Goal: Task Accomplishment & Management: Use online tool/utility

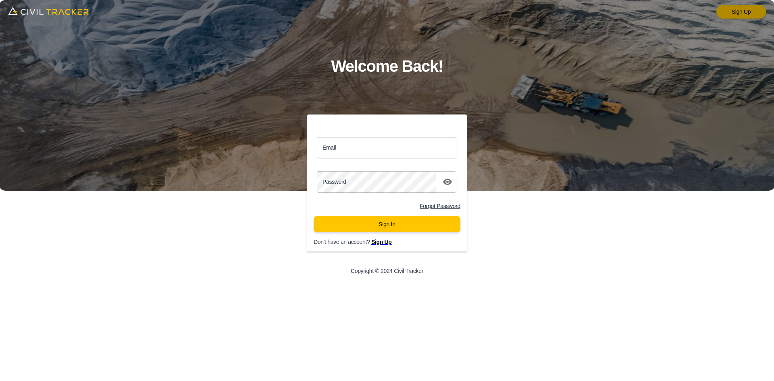
click at [550, 12] on link "Sign Up" at bounding box center [741, 12] width 50 height 14
drag, startPoint x: 353, startPoint y: 154, endPoint x: 355, endPoint y: 149, distance: 5.4
click at [353, 154] on input "Email" at bounding box center [386, 147] width 139 height 21
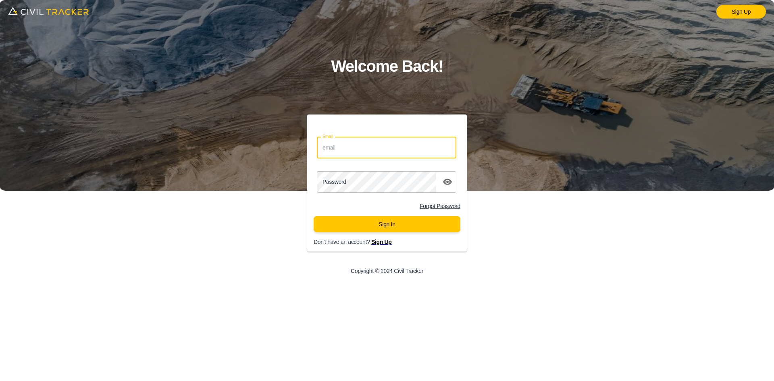
click at [353, 144] on input "Email" at bounding box center [386, 147] width 139 height 21
paste input "[PERSON_NAME][EMAIL_ADDRESS][PERSON_NAME][PERSON_NAME][DOMAIN_NAME]"
type input "[PERSON_NAME][EMAIL_ADDRESS][PERSON_NAME][PERSON_NAME][DOMAIN_NAME]"
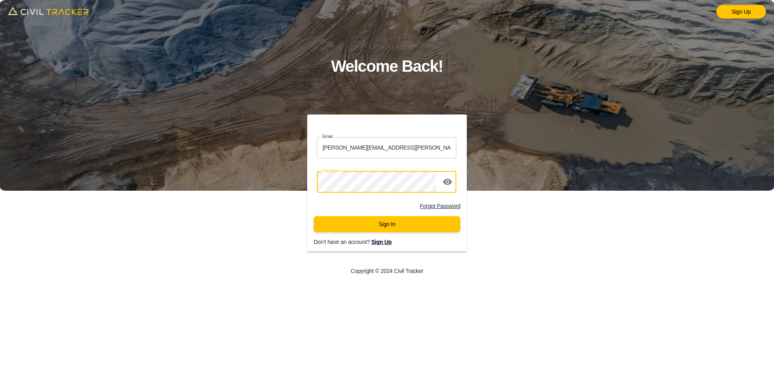
click at [357, 225] on button "Sign In" at bounding box center [386, 224] width 147 height 16
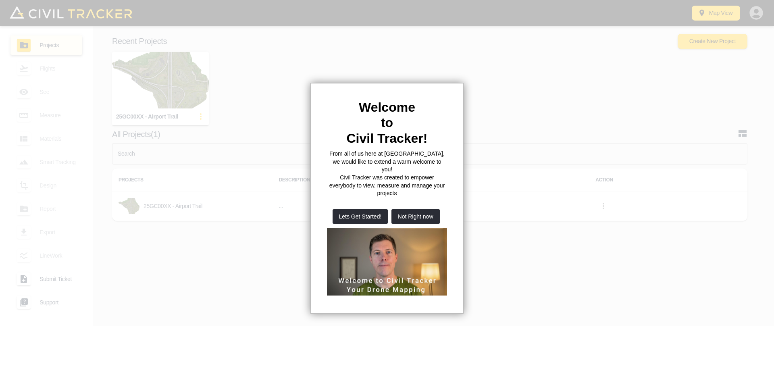
click at [164, 79] on div at bounding box center [387, 190] width 774 height 381
click at [431, 209] on button "Not Right now" at bounding box center [415, 216] width 48 height 15
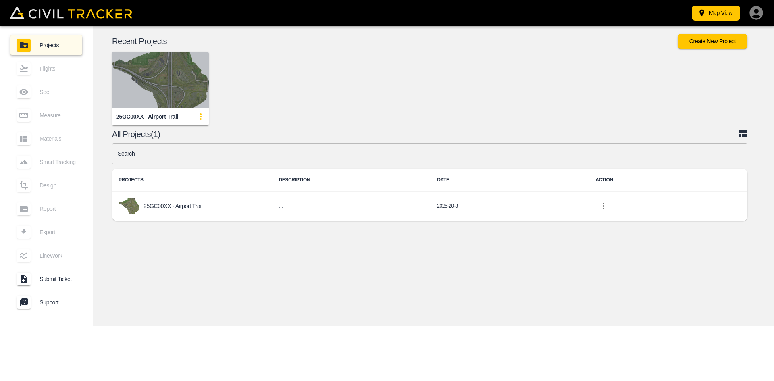
click at [176, 85] on img "button" at bounding box center [160, 80] width 97 height 56
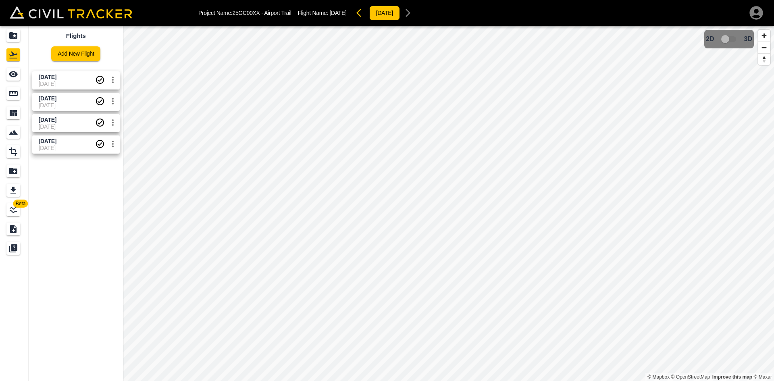
click at [75, 73] on link "[DATE] [DATE]" at bounding box center [75, 80] width 87 height 18
click at [10, 75] on icon "See" at bounding box center [13, 74] width 9 height 6
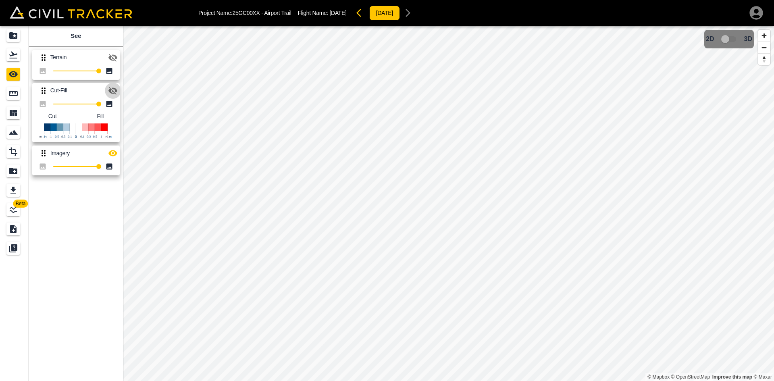
click at [115, 93] on icon "button" at bounding box center [113, 91] width 10 height 10
click at [116, 154] on icon "button" at bounding box center [112, 153] width 9 height 6
click at [116, 154] on icon "button" at bounding box center [112, 153] width 9 height 8
click at [115, 56] on icon "button" at bounding box center [112, 58] width 9 height 8
click at [113, 91] on icon "button" at bounding box center [112, 90] width 9 height 6
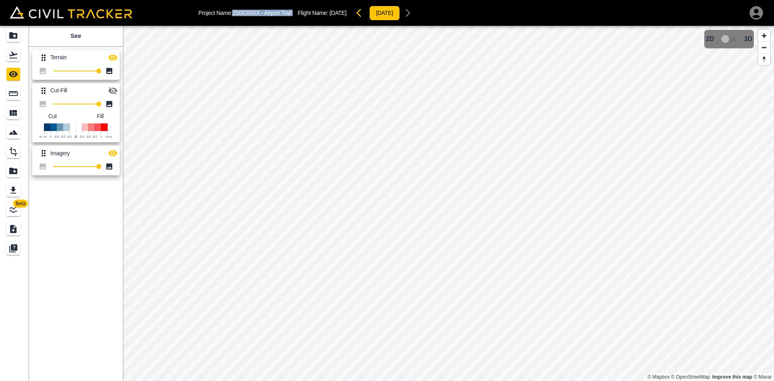
drag, startPoint x: 242, startPoint y: 16, endPoint x: 296, endPoint y: 17, distance: 54.4
click at [296, 17] on div "Project Name: 25GC00XX - Airport Trail Flight Name: Aug 27 2025 2025-3-9" at bounding box center [307, 13] width 218 height 16
copy p "25GC00XX - Airport Trail"
click at [10, 58] on icon "Flights" at bounding box center [13, 55] width 8 height 7
